Goal: Navigation & Orientation: Find specific page/section

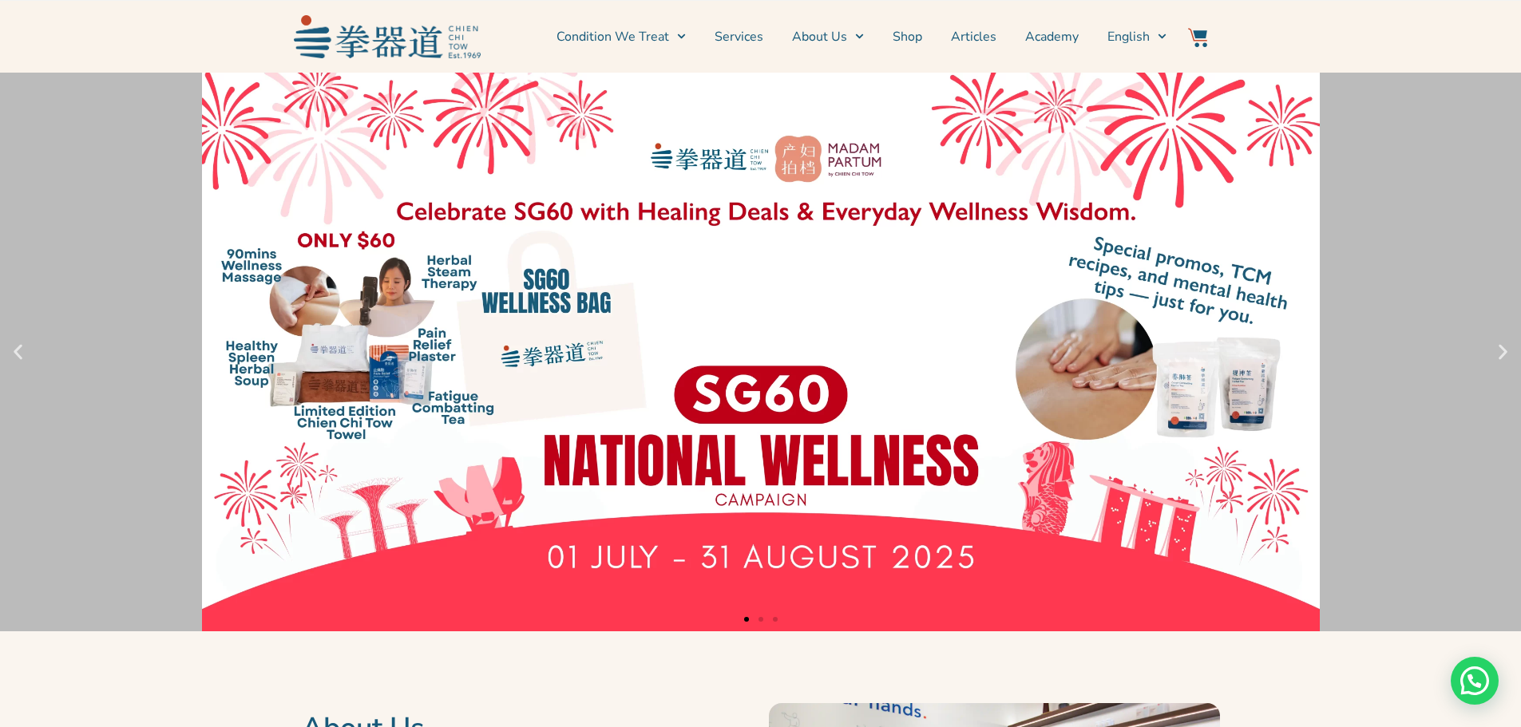
click at [691, 358] on link "1 / 3" at bounding box center [760, 352] width 1521 height 559
click at [759, 396] on link "1 / 3" at bounding box center [760, 352] width 1521 height 559
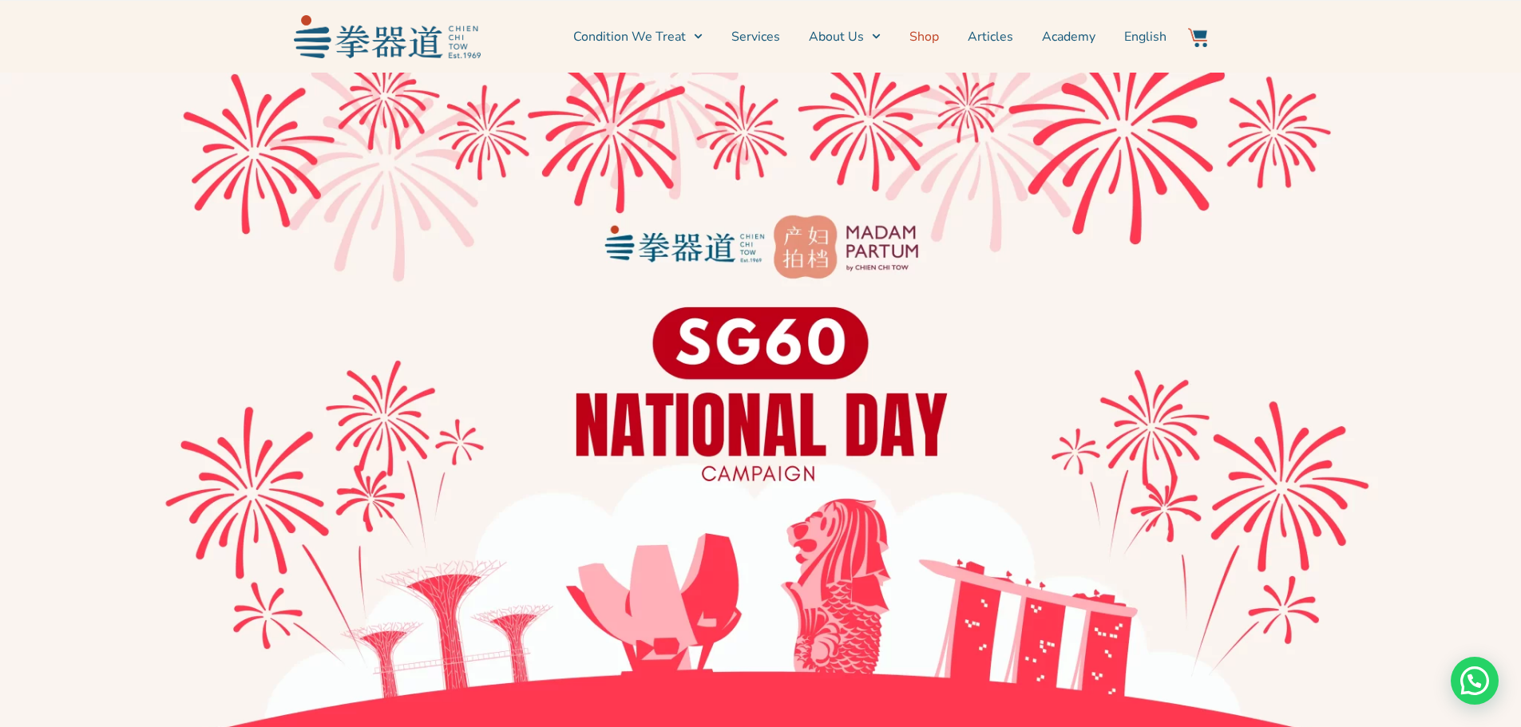
click at [917, 35] on link "Shop" at bounding box center [924, 37] width 30 height 40
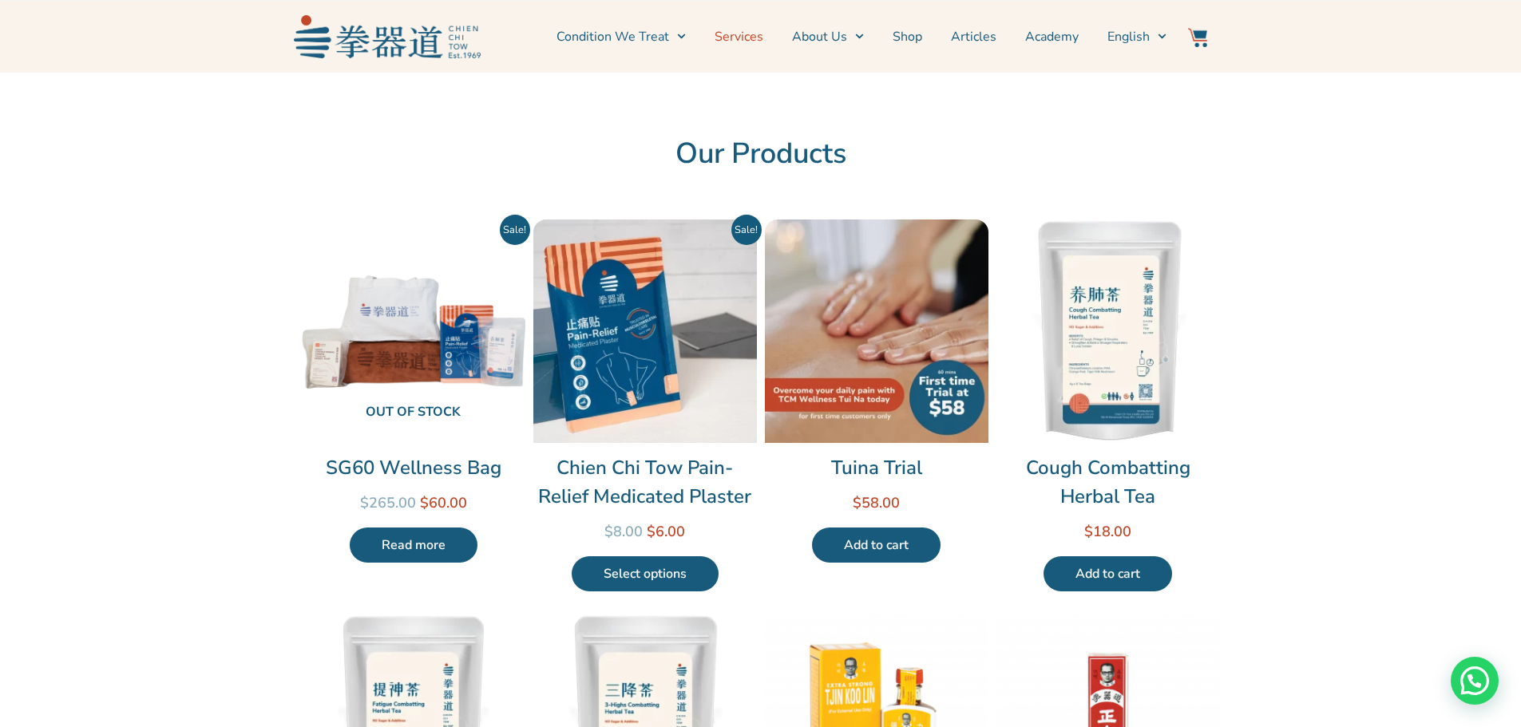
click at [745, 34] on link "Services" at bounding box center [739, 37] width 49 height 40
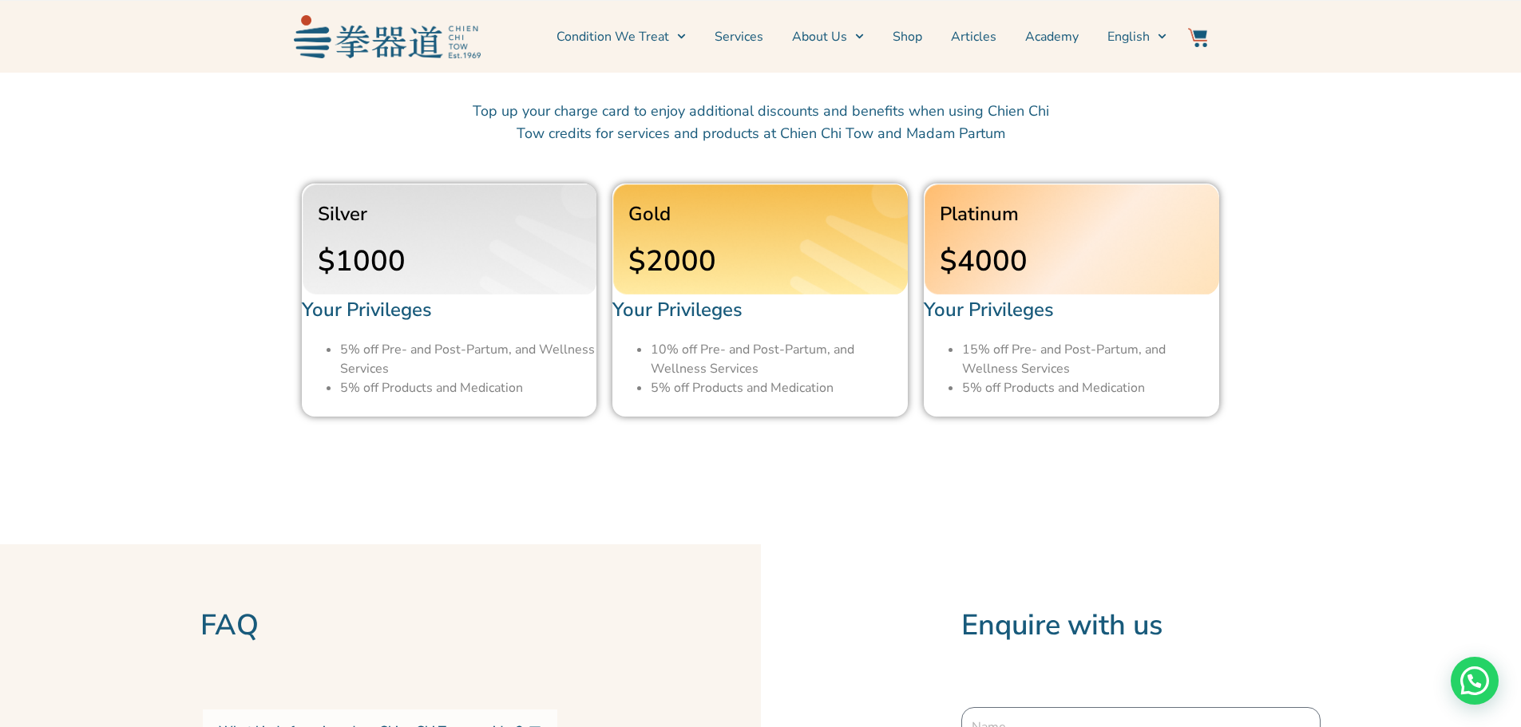
scroll to position [4551, 0]
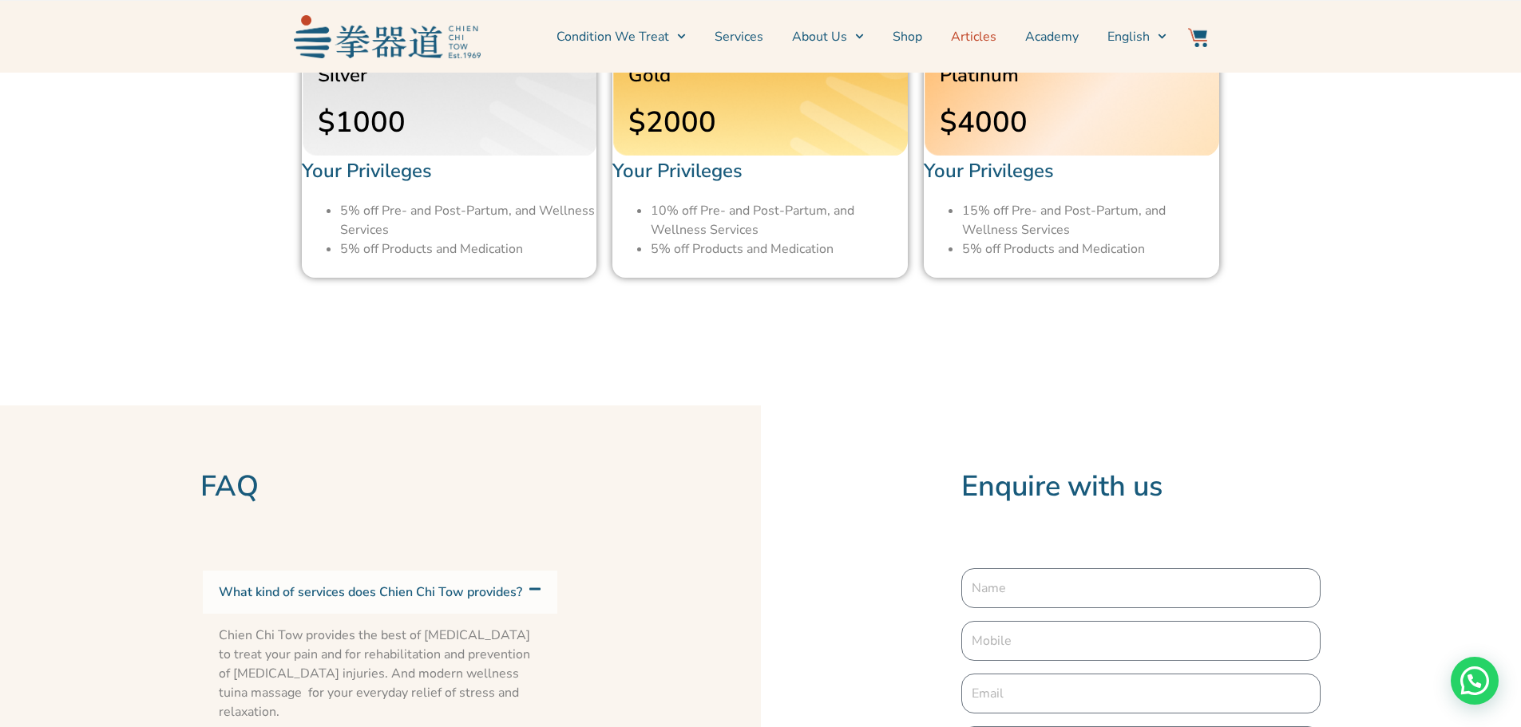
click at [976, 34] on link "Articles" at bounding box center [974, 37] width 46 height 40
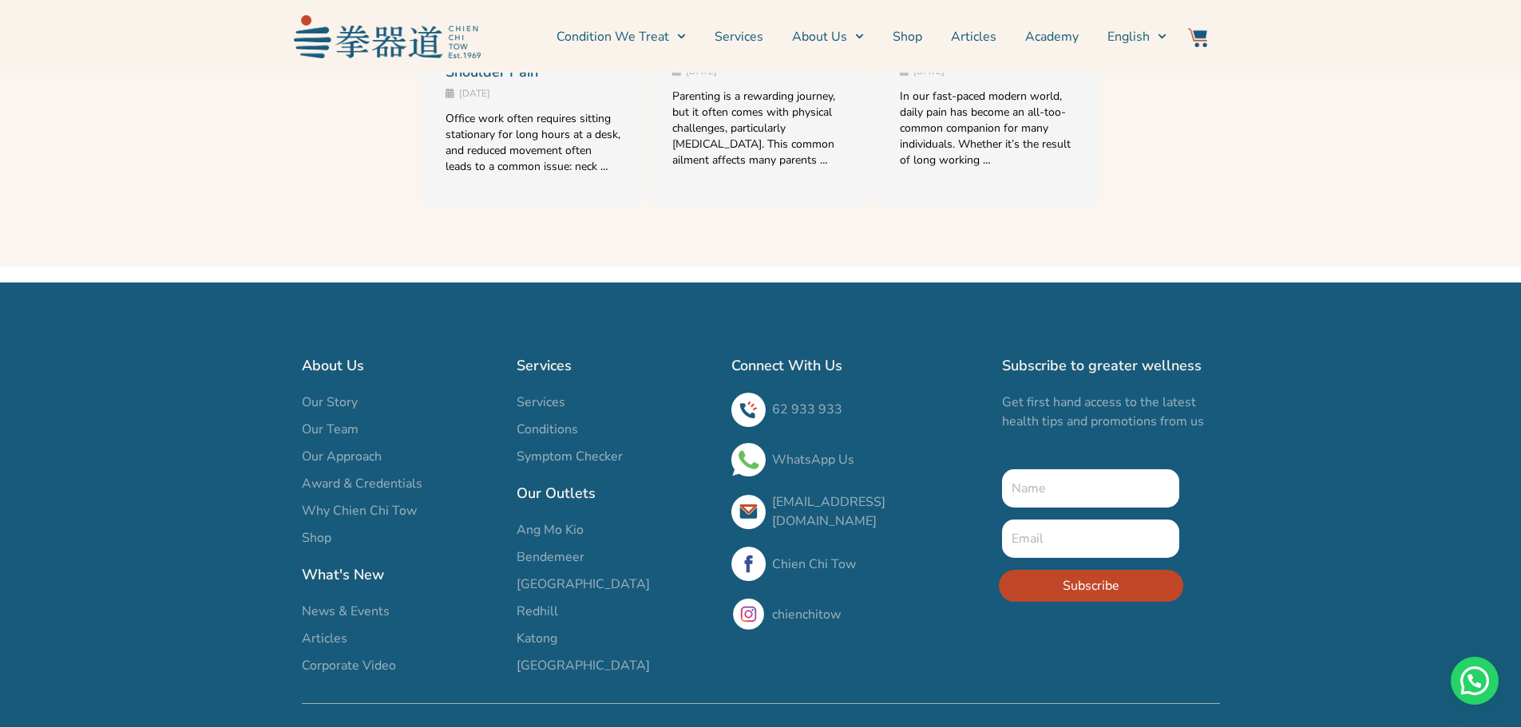
scroll to position [2314, 0]
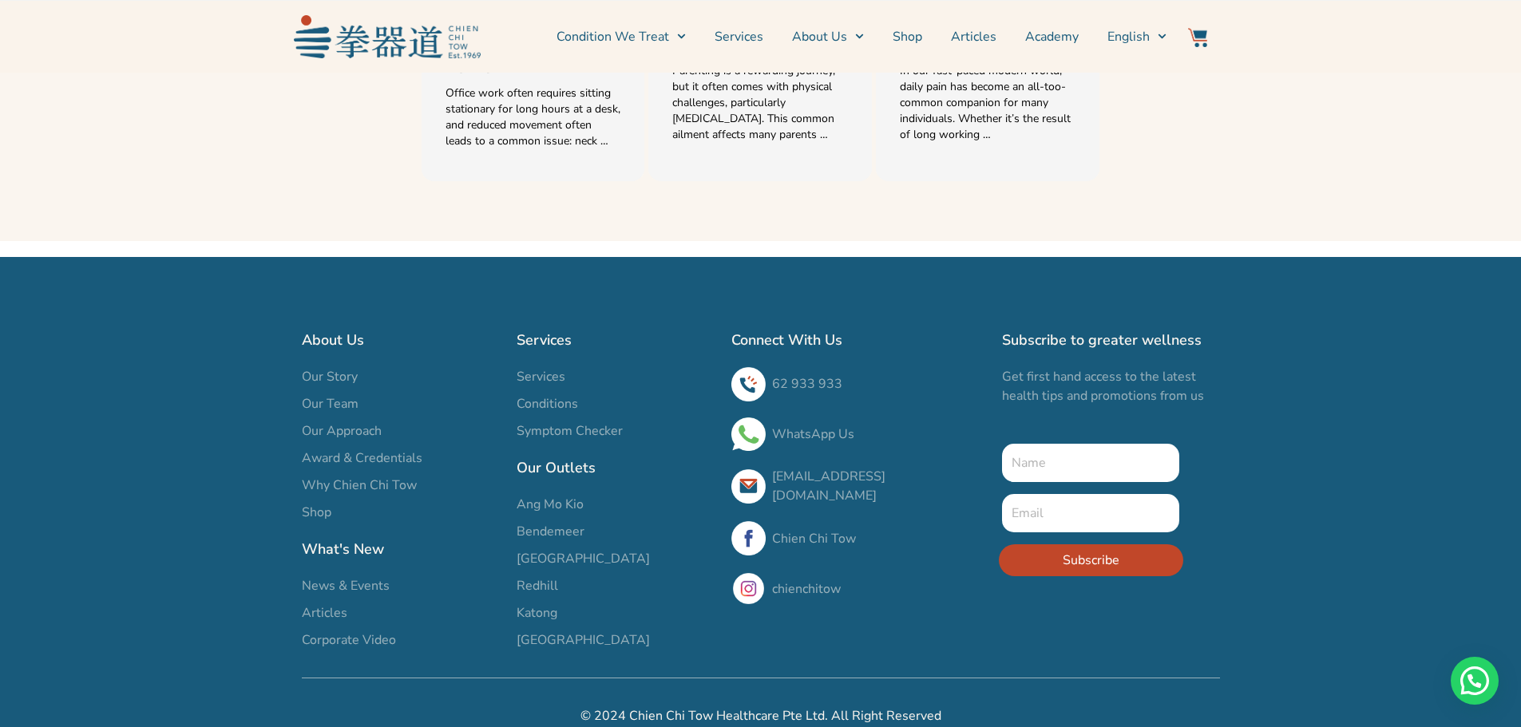
click at [529, 549] on span "[GEOGRAPHIC_DATA]" at bounding box center [583, 558] width 133 height 19
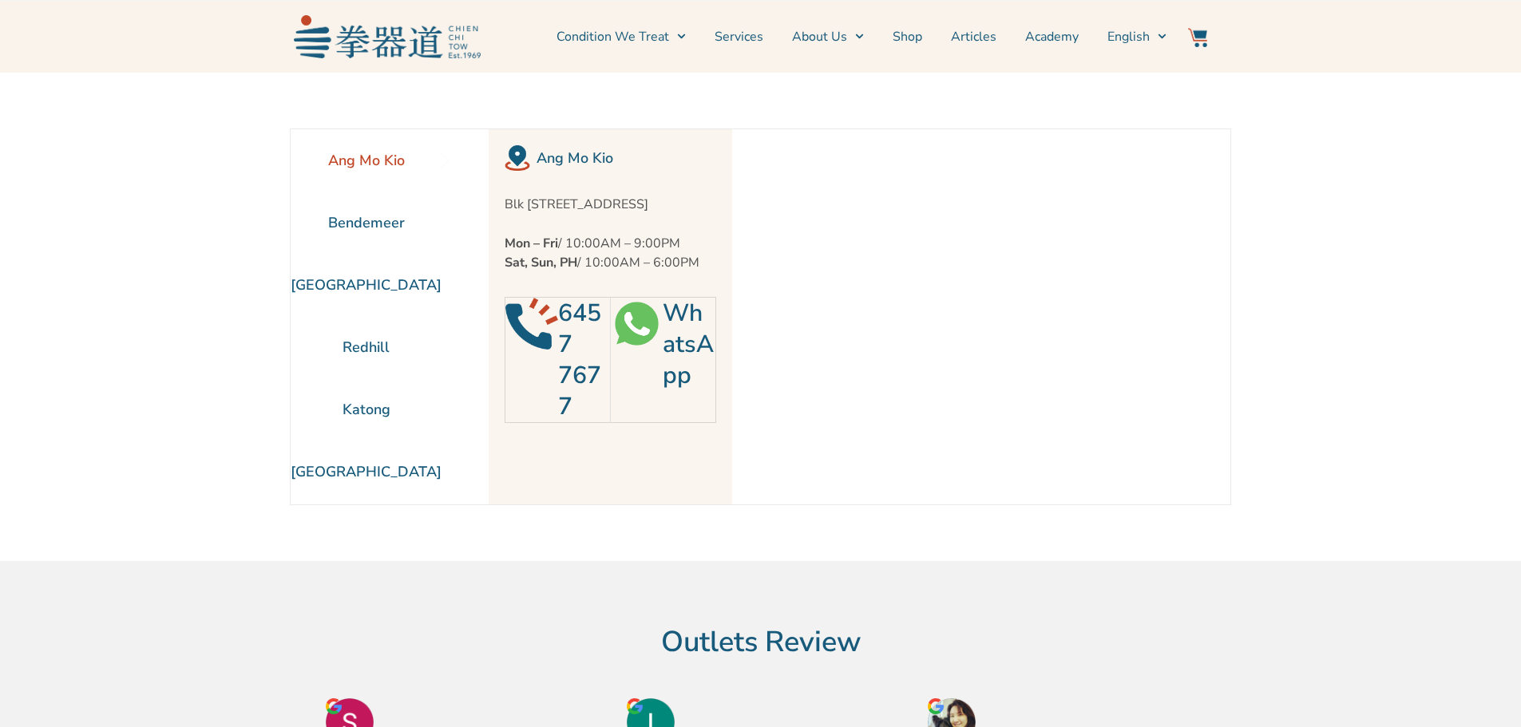
scroll to position [73, 0]
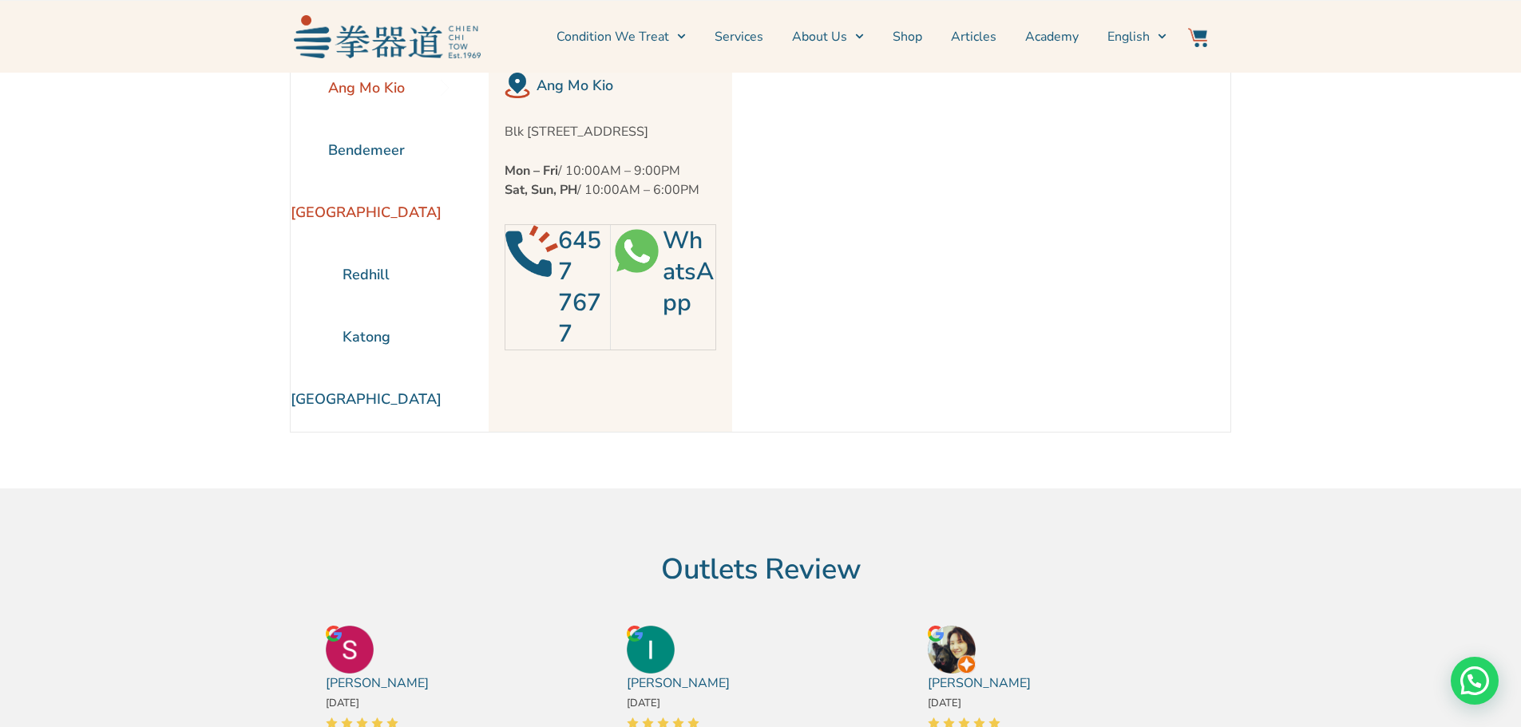
click at [335, 208] on li "[GEOGRAPHIC_DATA]" at bounding box center [366, 212] width 151 height 62
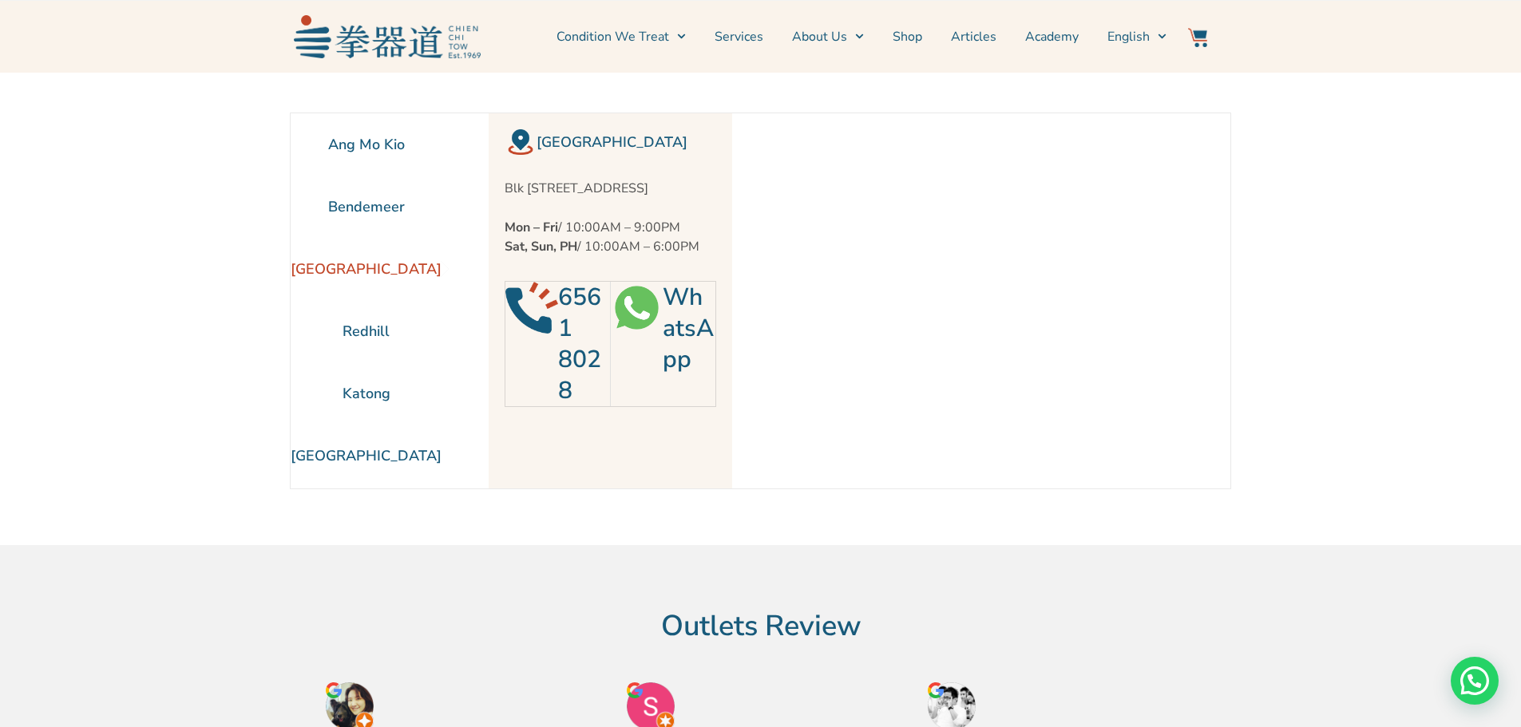
scroll to position [0, 0]
